Goal: Task Accomplishment & Management: Manage account settings

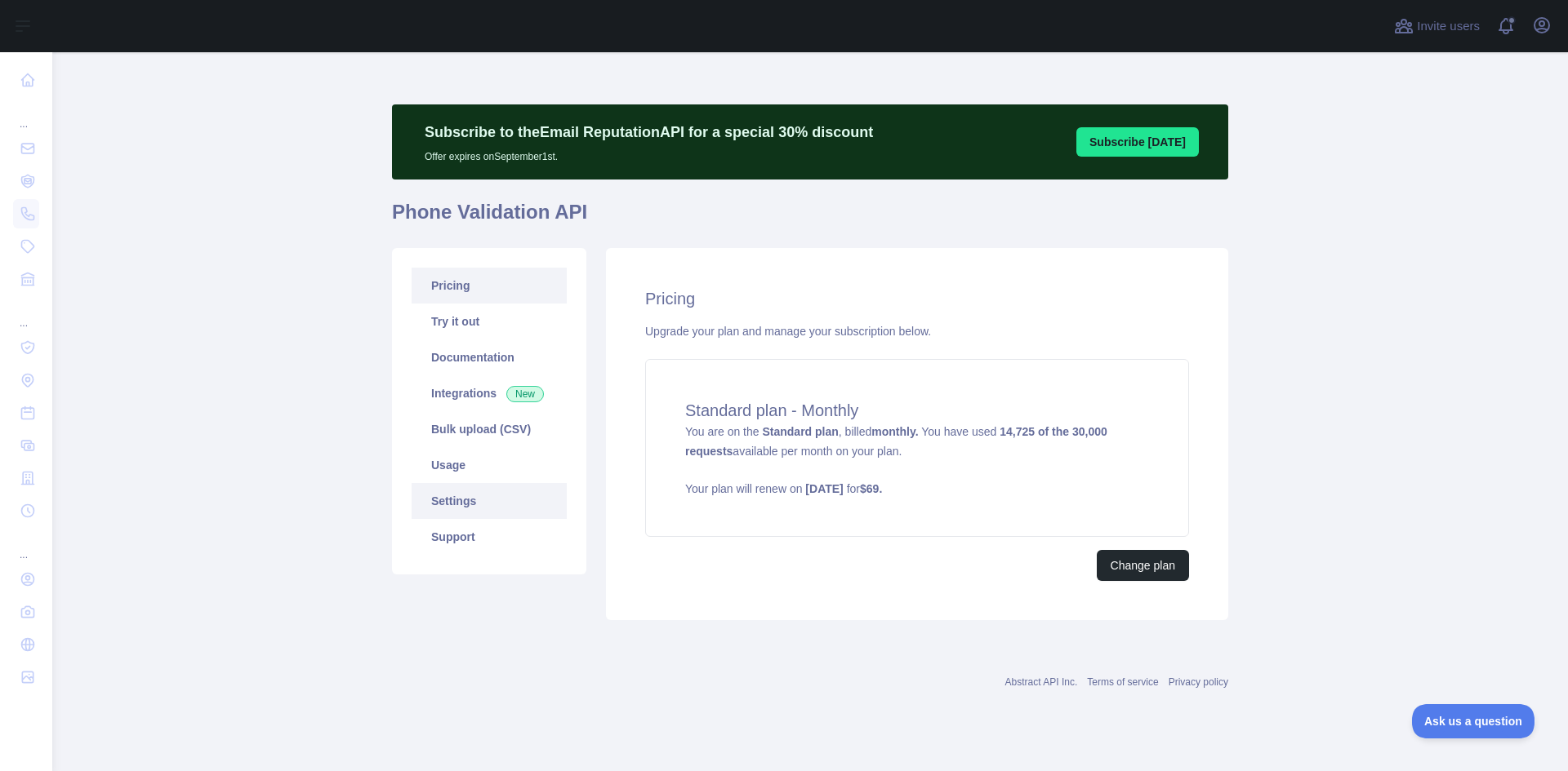
click at [468, 496] on link "Settings" at bounding box center [489, 501] width 155 height 36
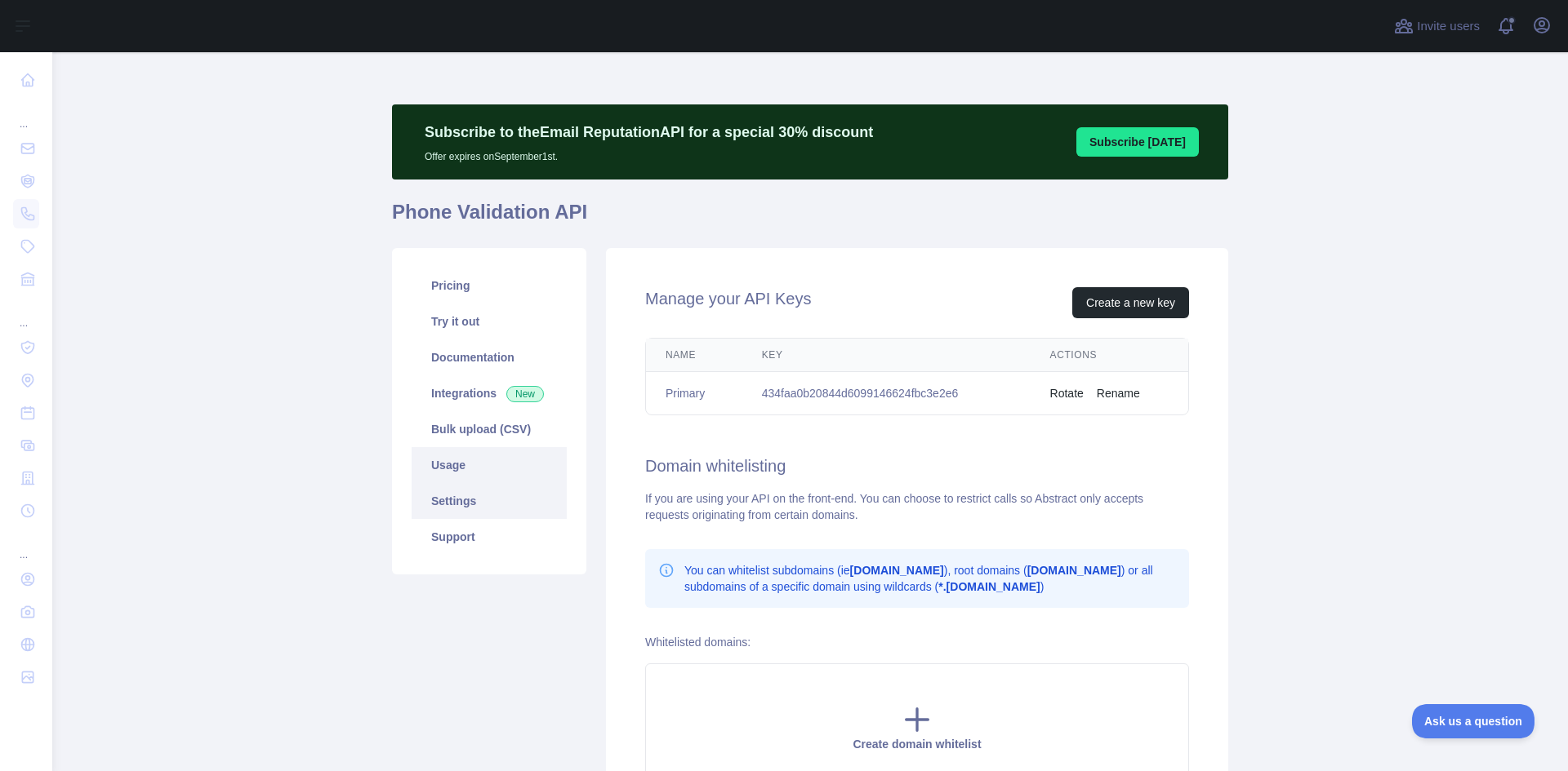
click at [473, 469] on link "Usage" at bounding box center [489, 464] width 155 height 36
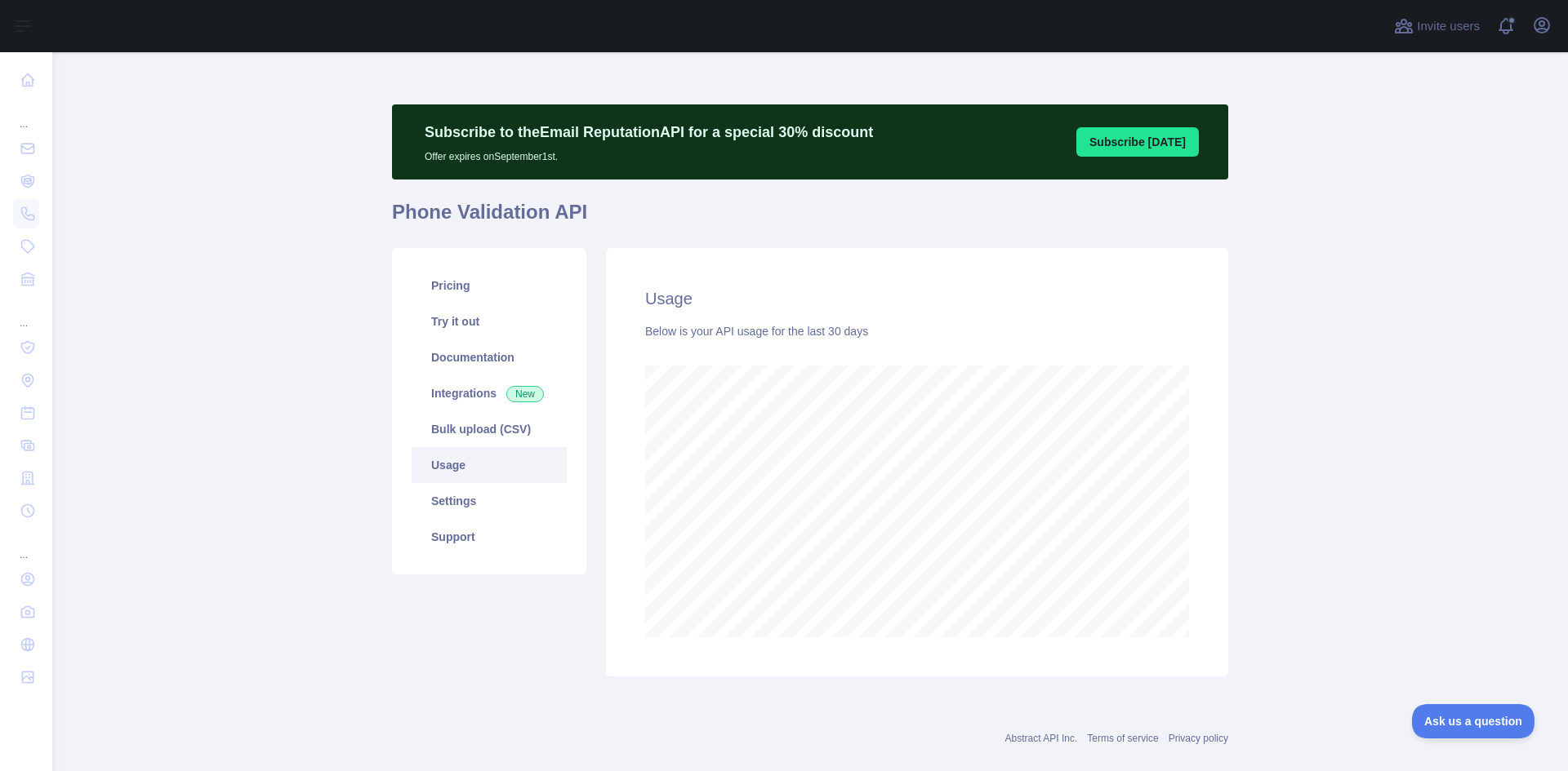
scroll to position [719, 1503]
click at [471, 394] on link "Integrations New" at bounding box center [489, 392] width 155 height 36
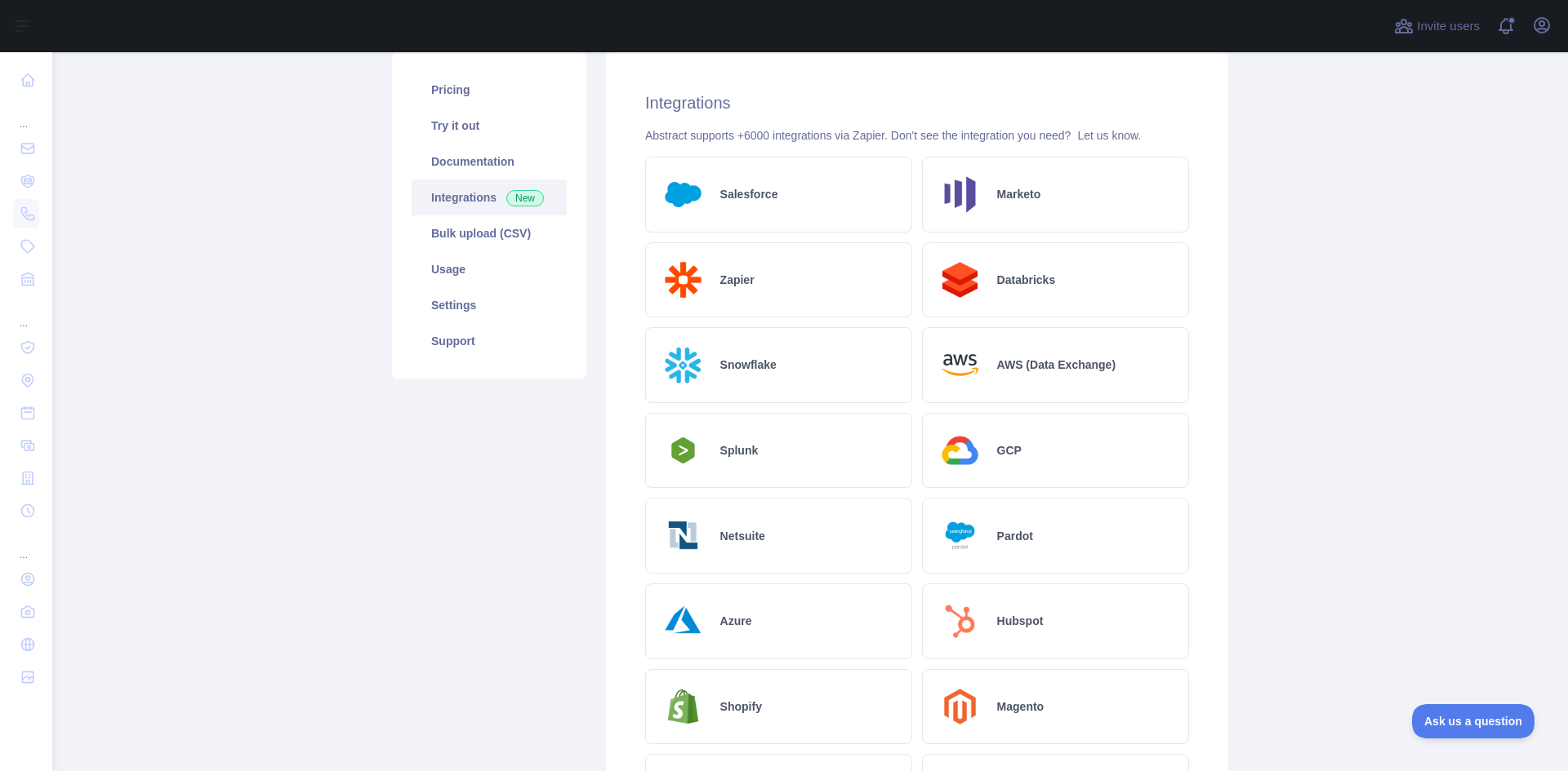
scroll to position [82, 0]
